Goal: Task Accomplishment & Management: Manage account settings

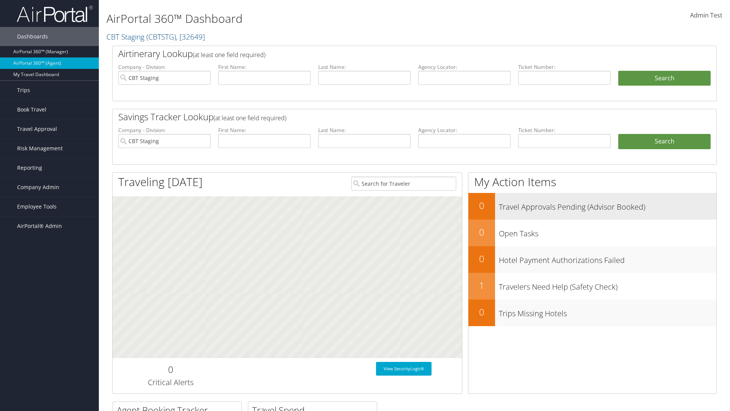
click at [592, 206] on h3 "Travel Approvals Pending (Advisor Booked)" at bounding box center [607, 205] width 217 height 14
